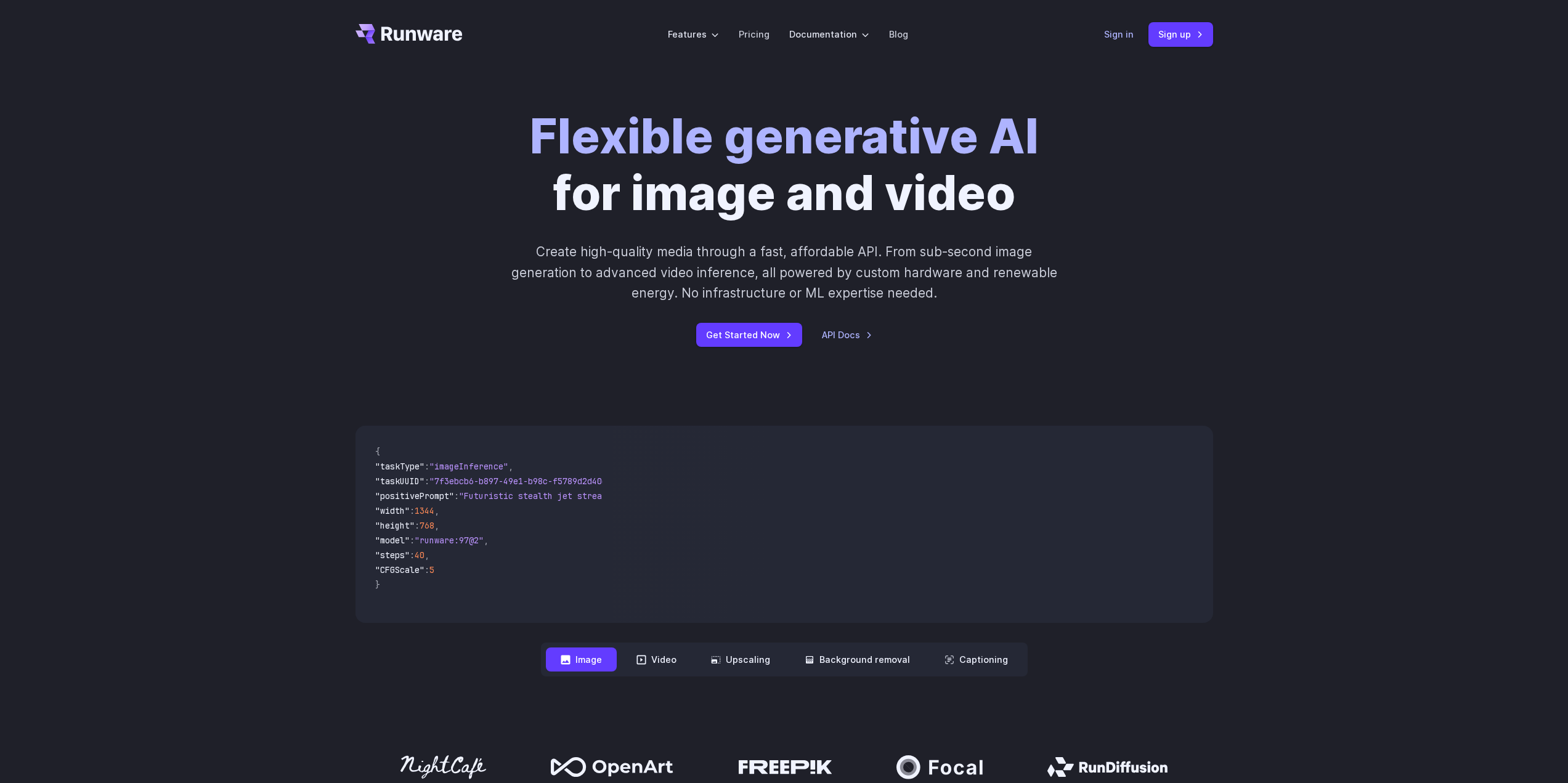
click at [1122, 40] on link "Sign in" at bounding box center [1119, 34] width 30 height 15
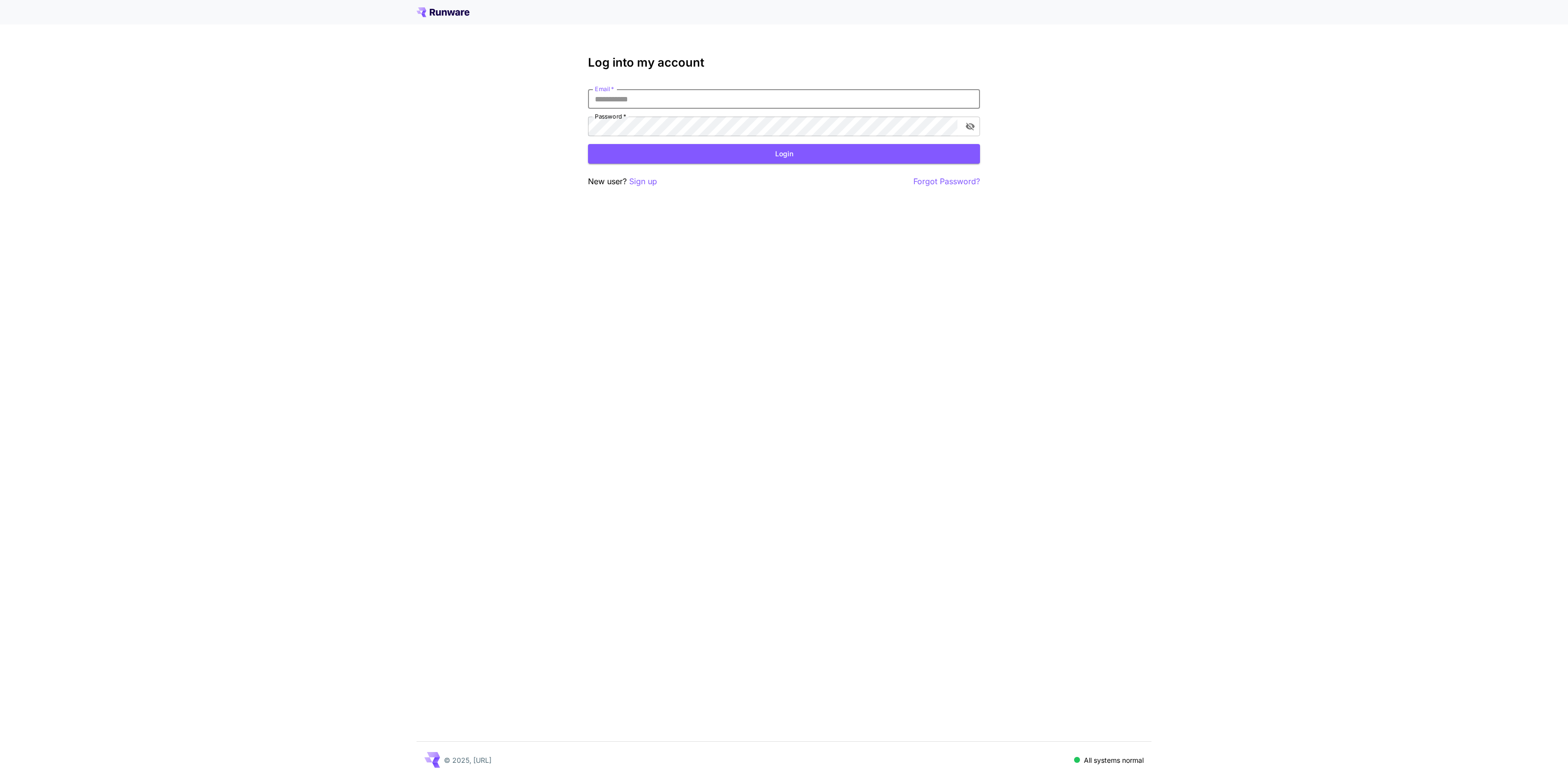
click at [609, 101] on input "Email   *" at bounding box center [784, 99] width 392 height 19
type input "**********"
click button "Login" at bounding box center [784, 154] width 392 height 20
